Goal: Transaction & Acquisition: Purchase product/service

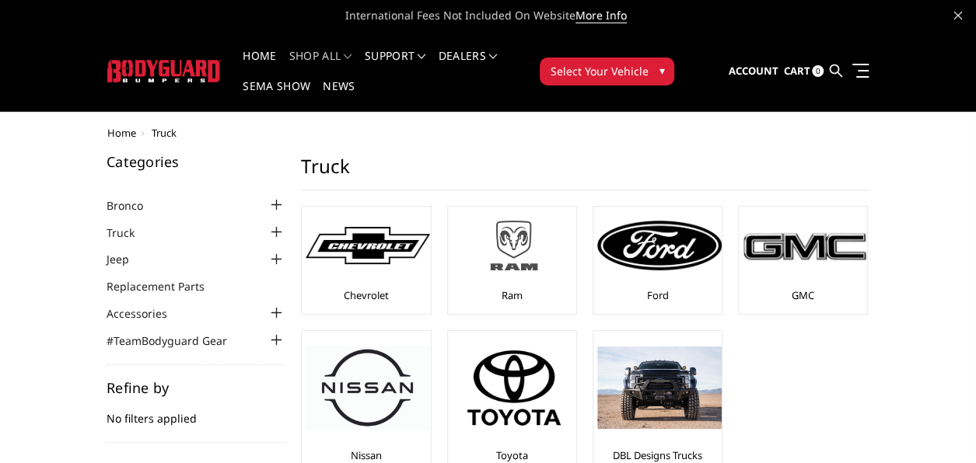
click at [515, 293] on link "Ram" at bounding box center [511, 295] width 21 height 14
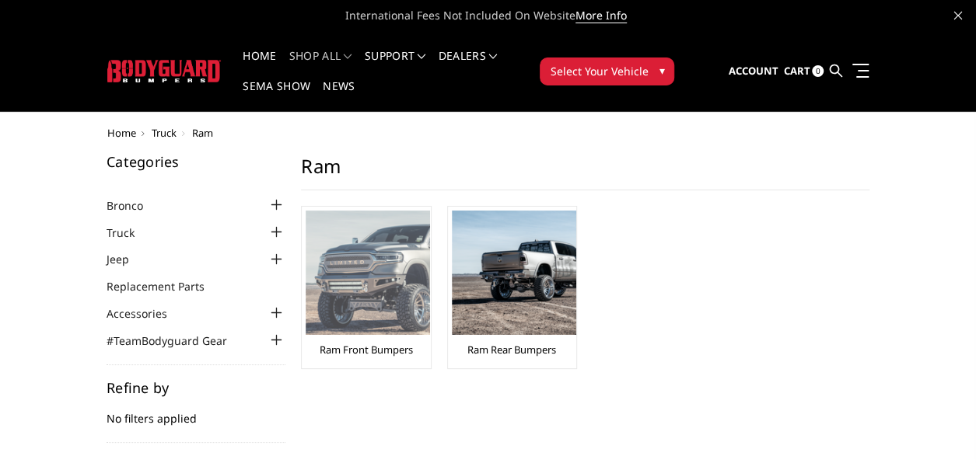
click at [387, 271] on img at bounding box center [368, 273] width 124 height 124
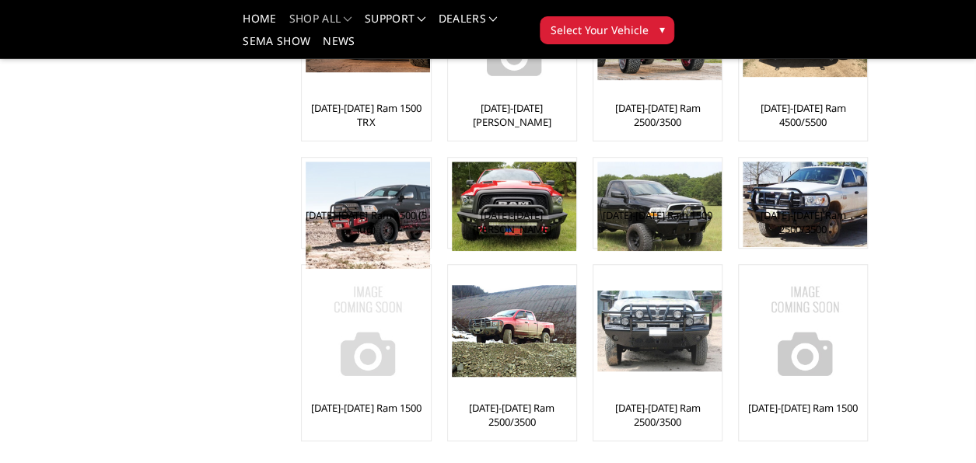
scroll to position [466, 0]
